Goal: Navigation & Orientation: Understand site structure

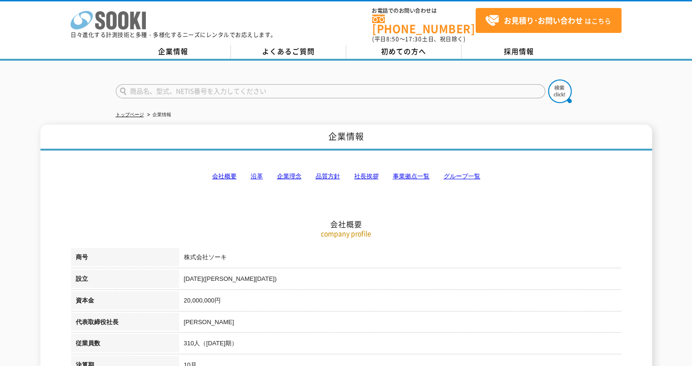
click at [123, 24] on icon "株式会社 ソーキ" at bounding box center [108, 20] width 75 height 19
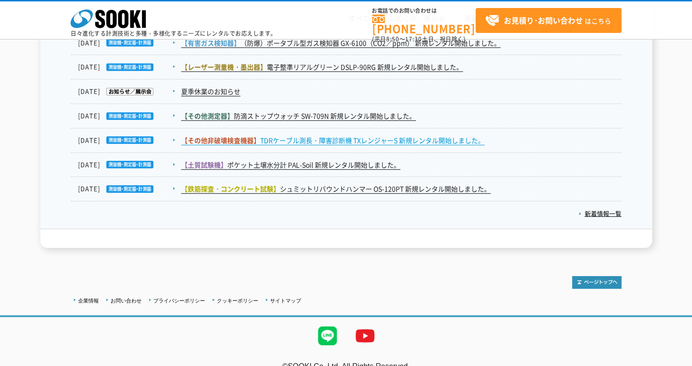
scroll to position [1603, 0]
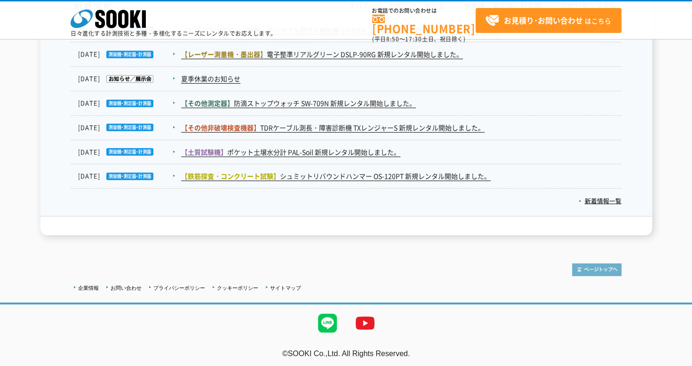
click at [600, 263] on img at bounding box center [596, 269] width 49 height 13
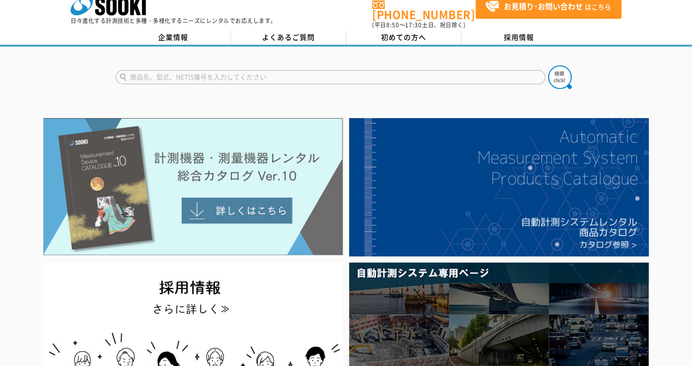
scroll to position [0, 0]
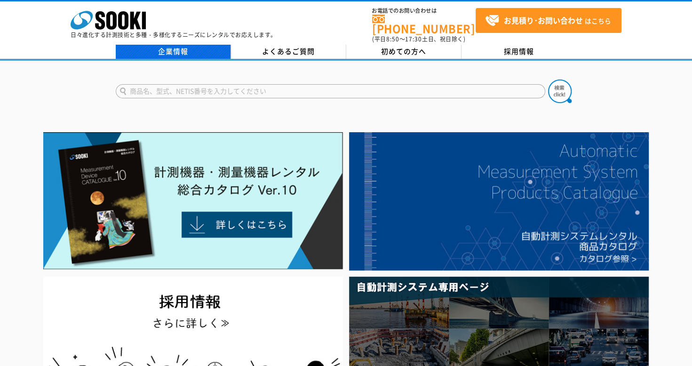
click at [183, 47] on link "企業情報" at bounding box center [173, 52] width 115 height 14
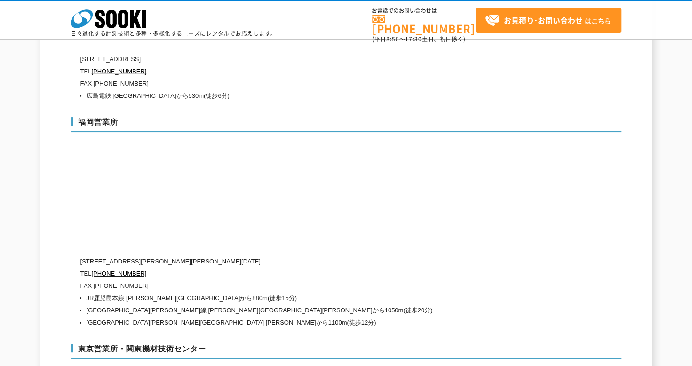
scroll to position [3385, 0]
